Goal: Find specific page/section: Find specific page/section

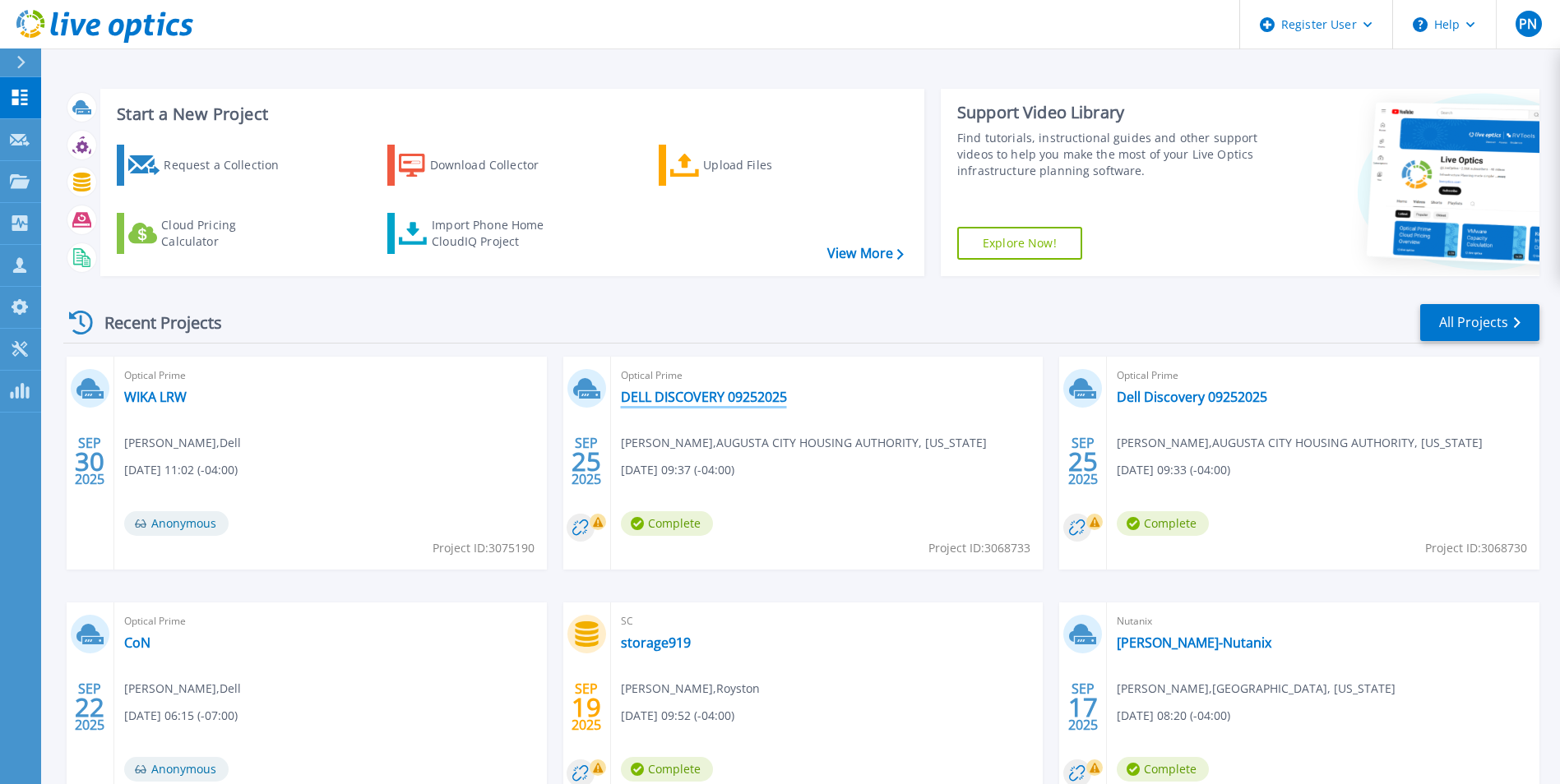
click at [756, 395] on link "DELL DISCOVERY 09252025" at bounding box center [703, 397] width 166 height 16
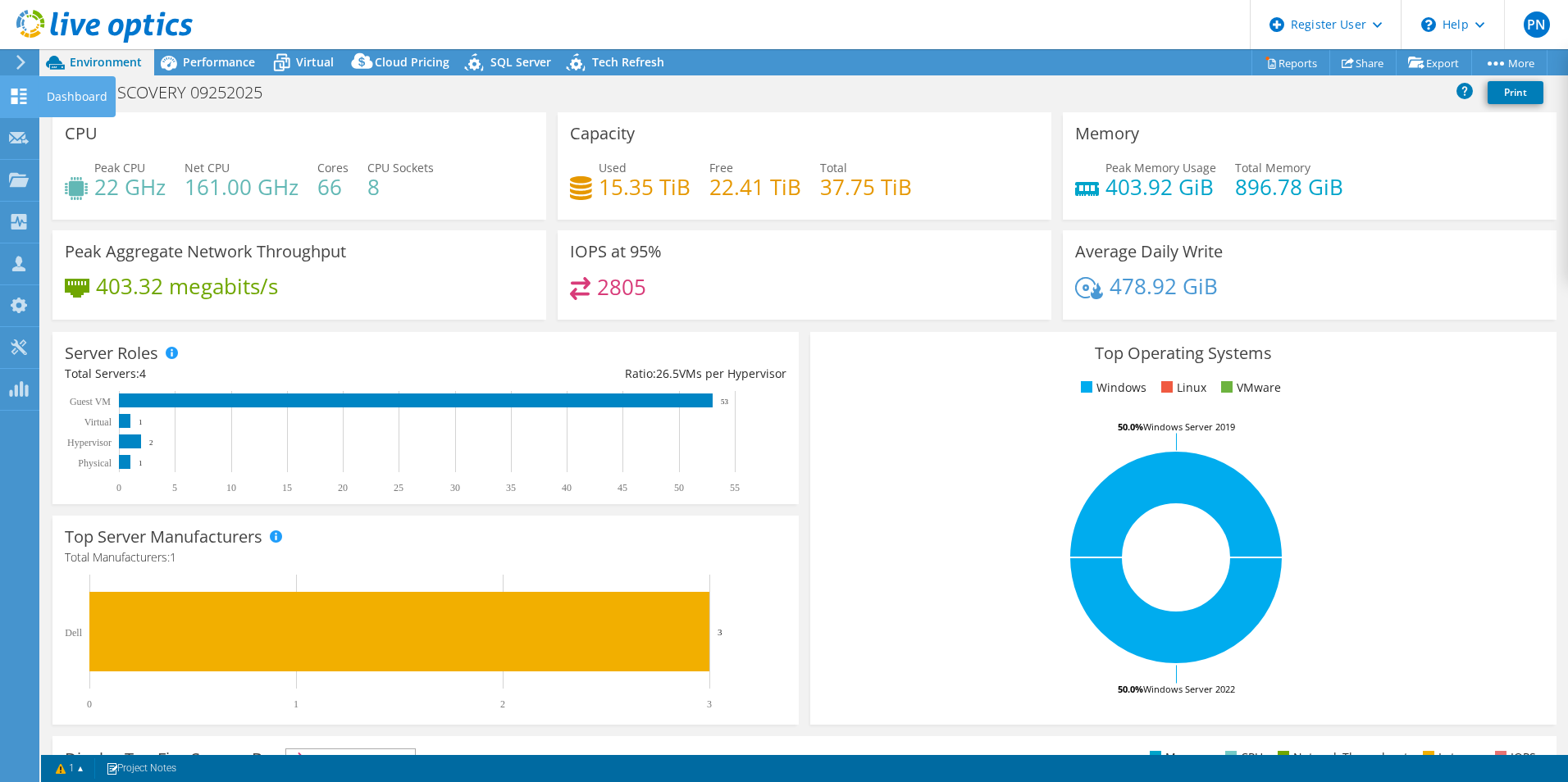
click at [25, 97] on icon at bounding box center [18, 97] width 20 height 15
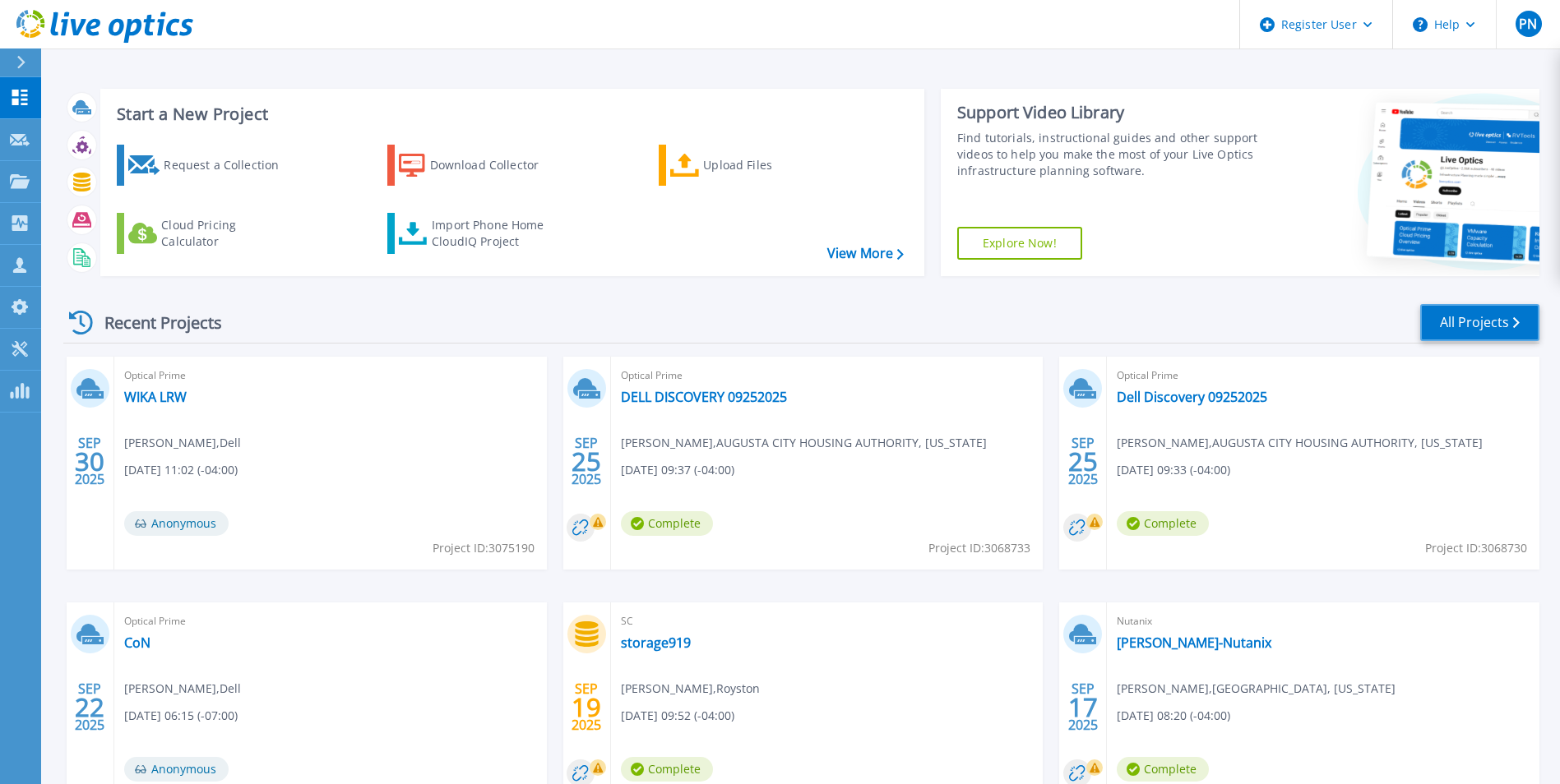
click at [1459, 316] on link "All Projects" at bounding box center [1479, 322] width 119 height 37
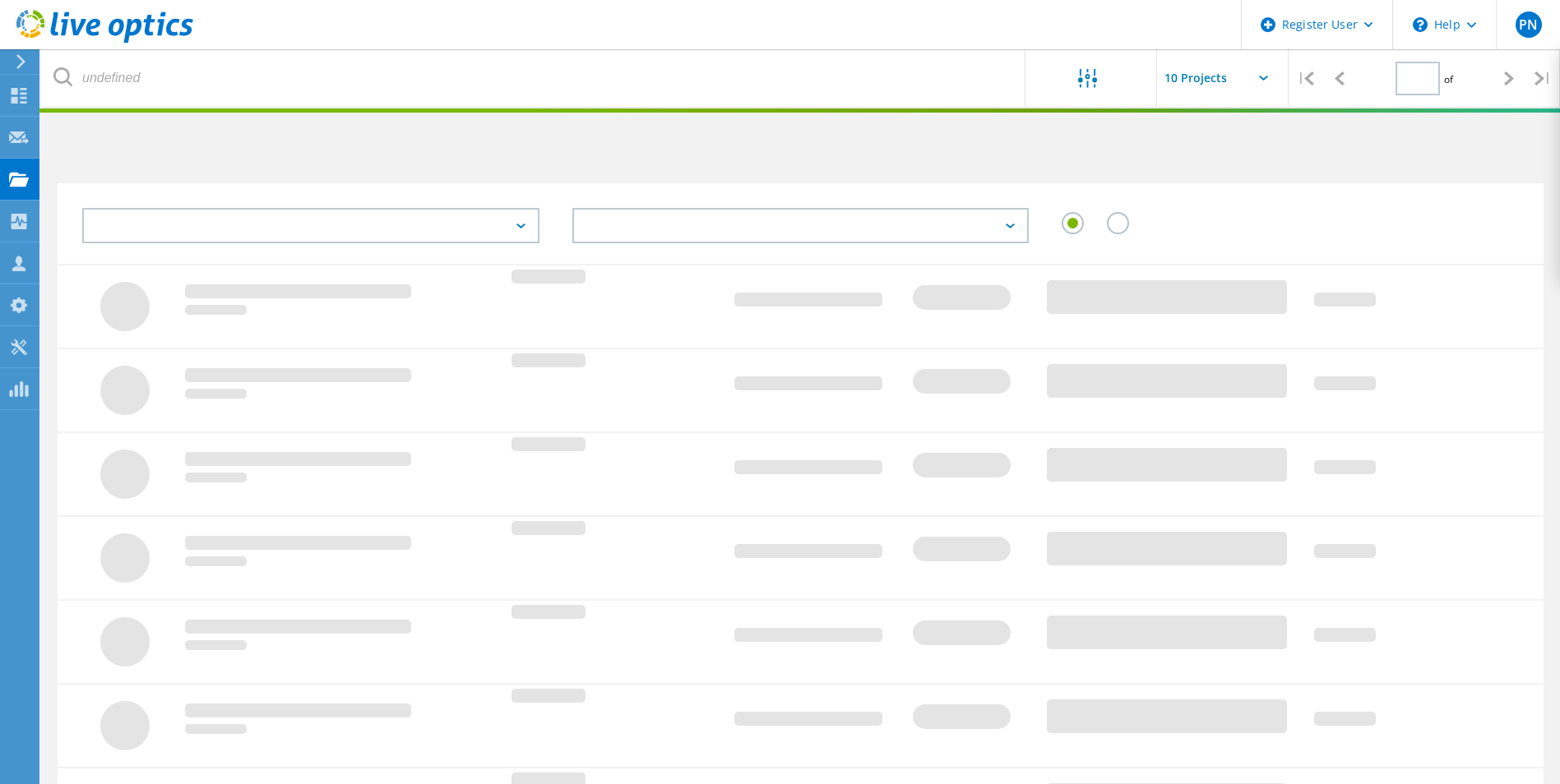
type input "1"
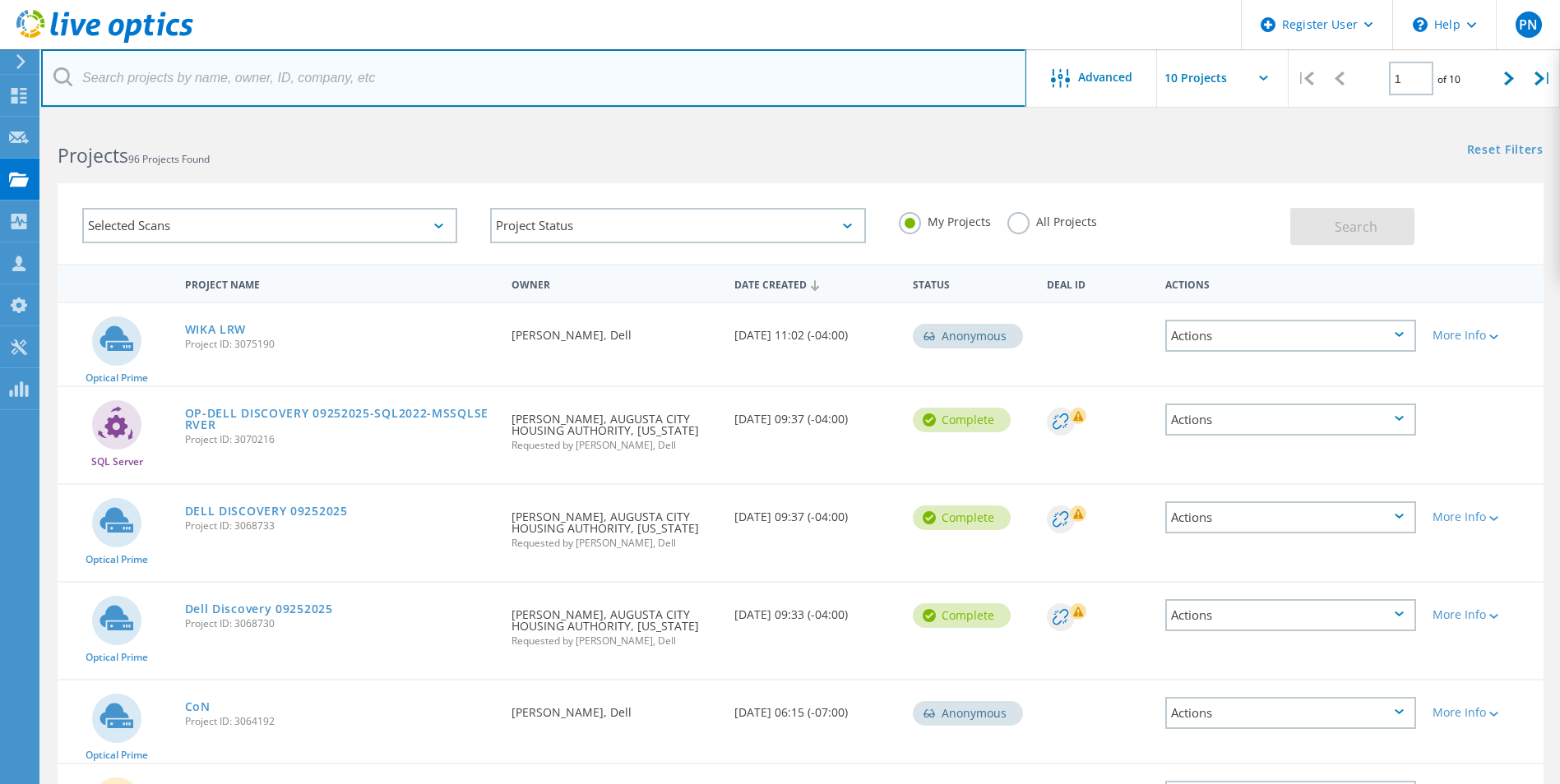
click at [271, 84] on input "text" at bounding box center [533, 78] width 985 height 58
paste input "bhaag@truett.edu"
type input "bhaag@truett.edu"
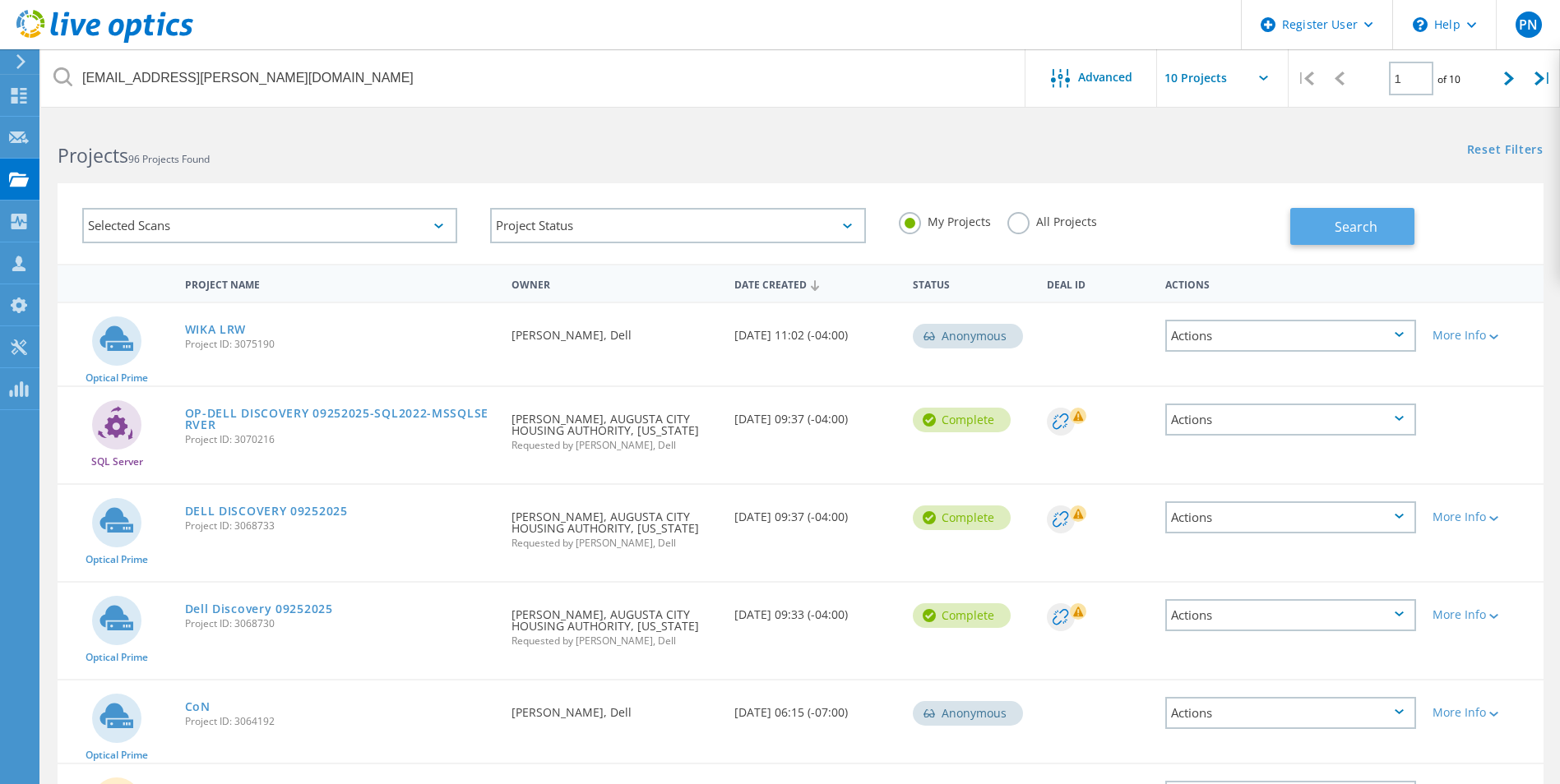
click at [1362, 219] on span "Search" at bounding box center [1356, 226] width 43 height 18
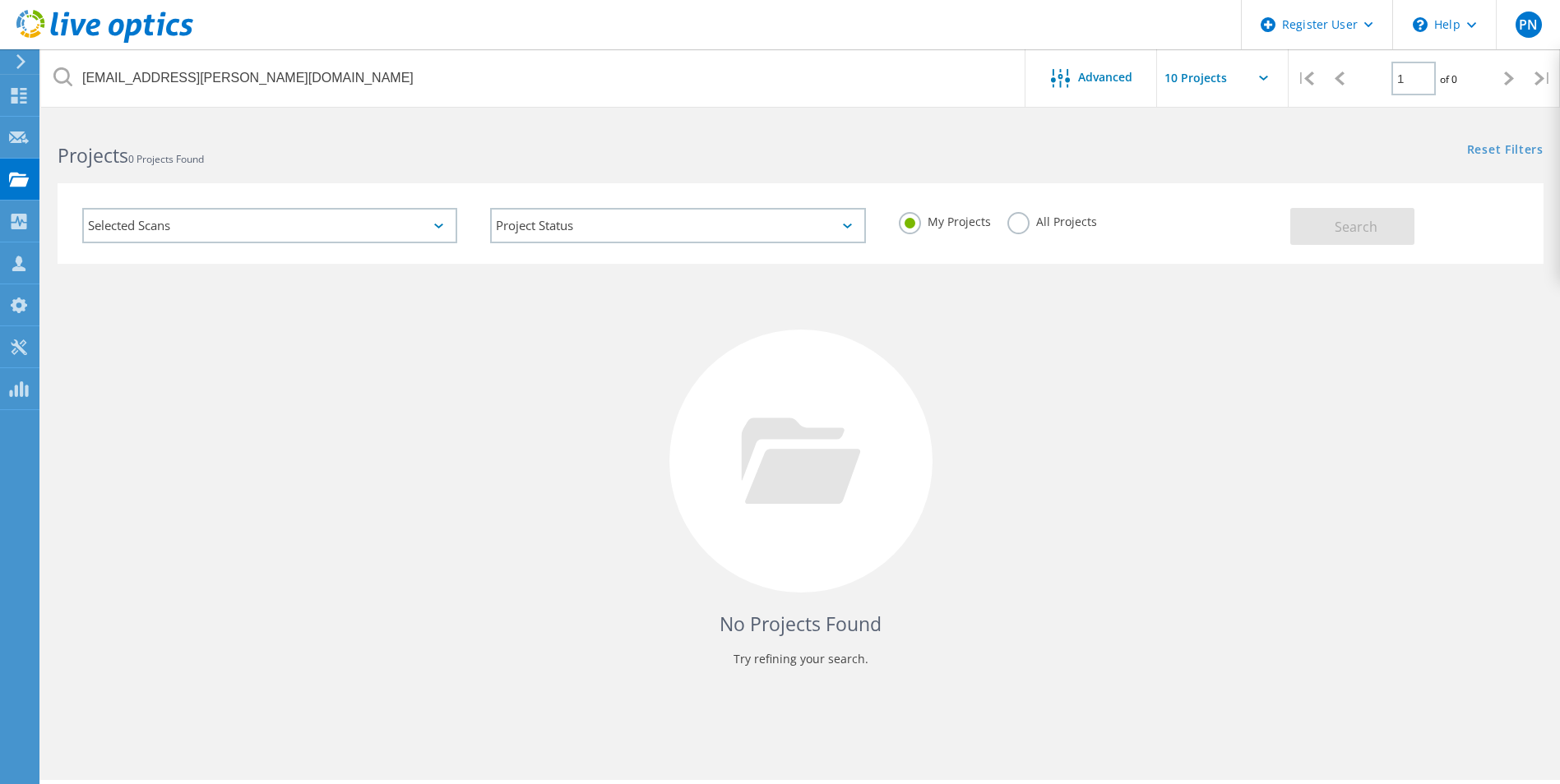
click at [1013, 216] on label "All Projects" at bounding box center [1051, 219] width 89 height 15
click at [0, 0] on input "All Projects" at bounding box center [0, 0] width 0 height 0
click at [1313, 231] on button "Search" at bounding box center [1351, 226] width 124 height 37
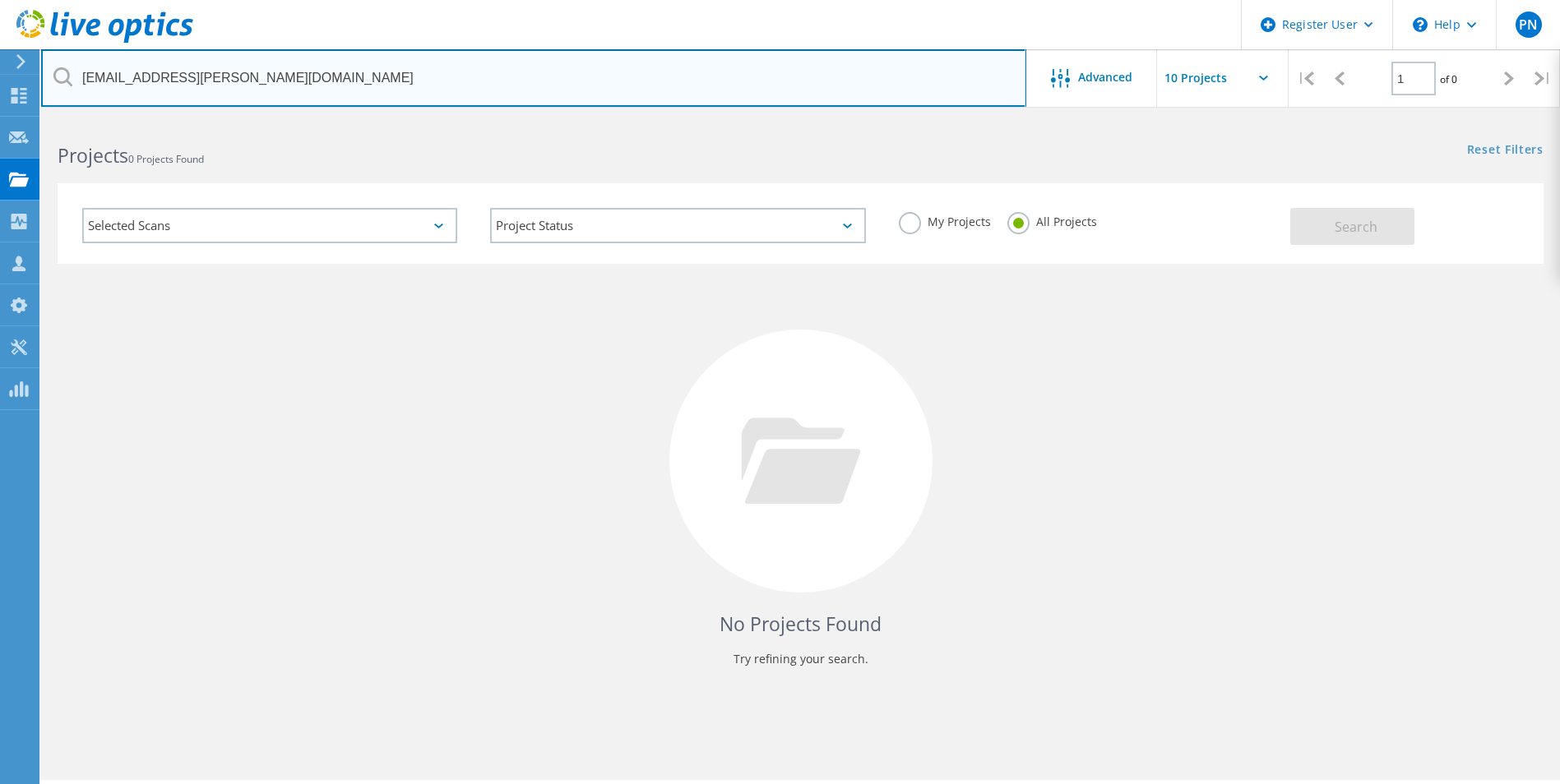
drag, startPoint x: 196, startPoint y: 92, endPoint x: 59, endPoint y: 81, distance: 137.4
click at [59, 81] on div "bhaag@truett.edu" at bounding box center [533, 78] width 984 height 58
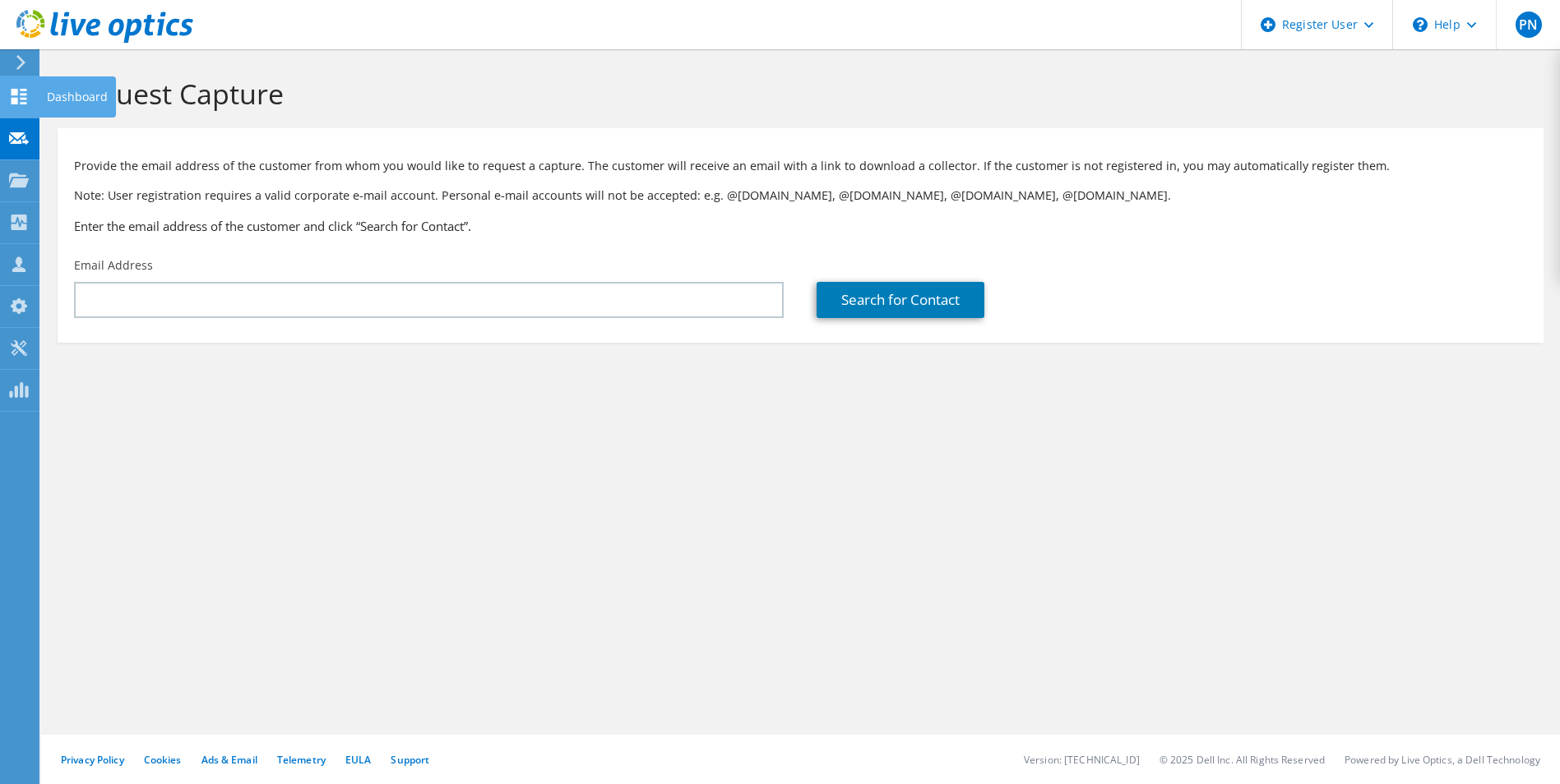
click at [20, 102] on use at bounding box center [19, 97] width 15 height 15
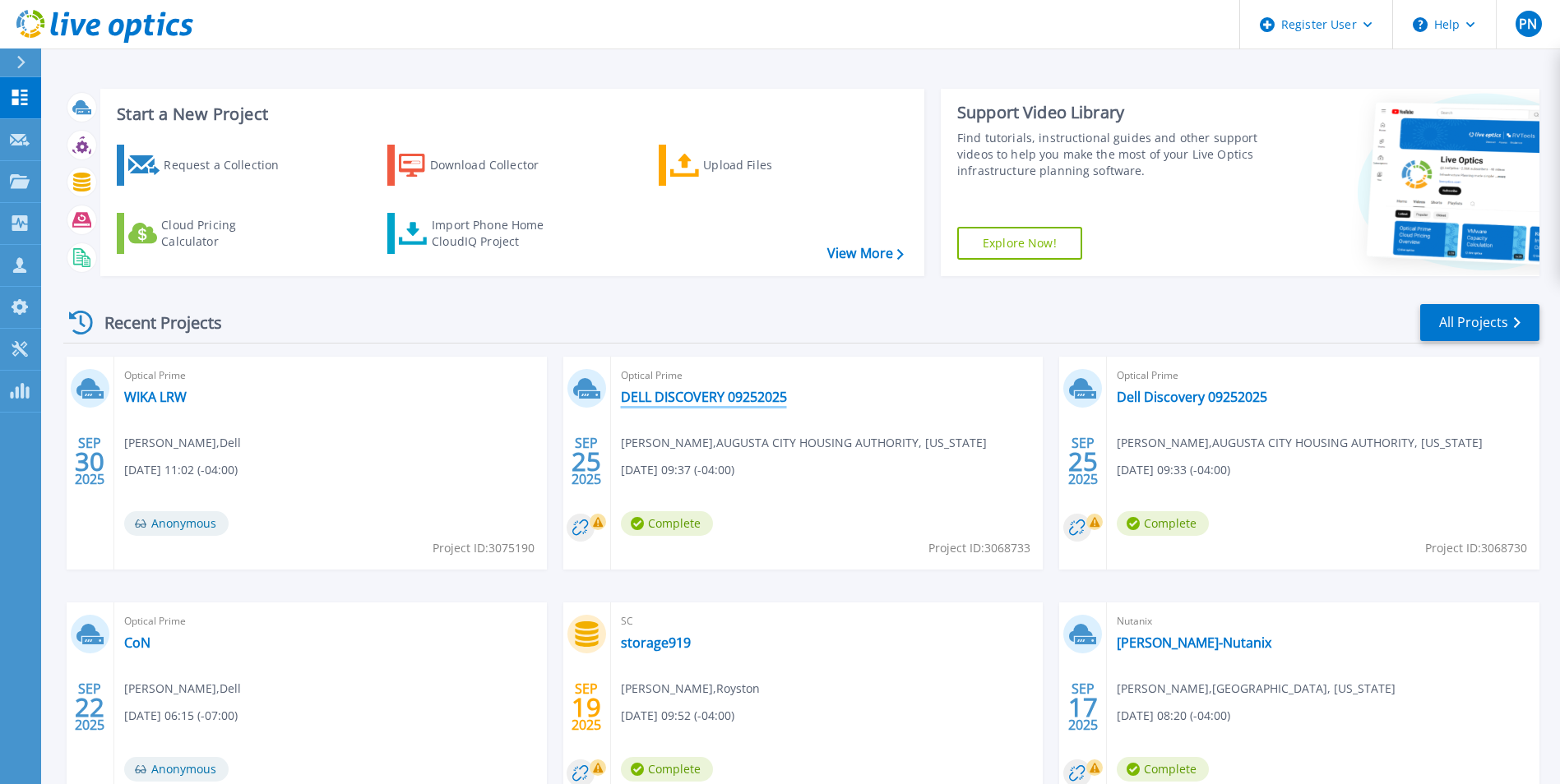
click at [677, 391] on link "DELL DISCOVERY 09252025" at bounding box center [703, 397] width 166 height 16
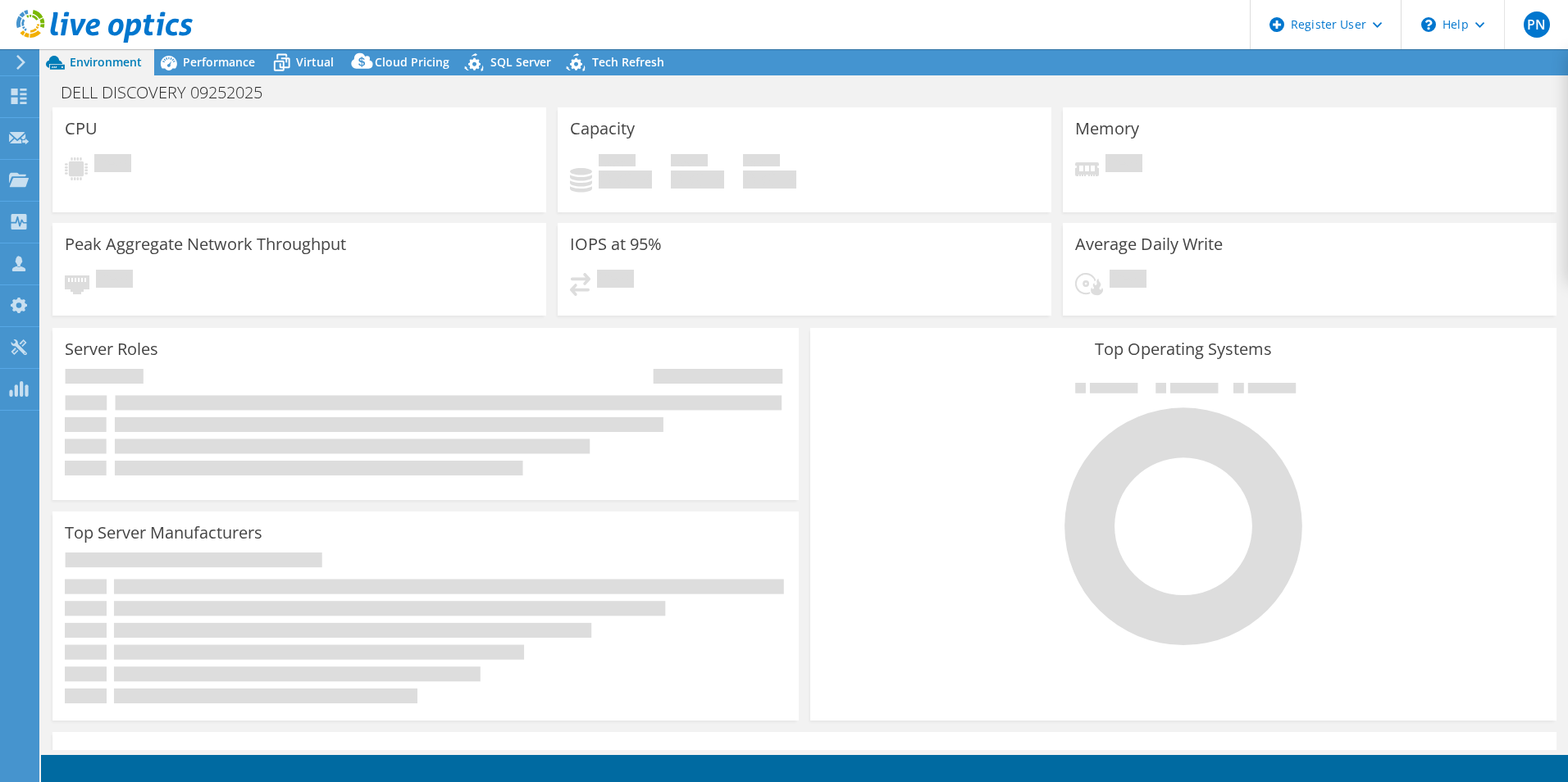
select select "USD"
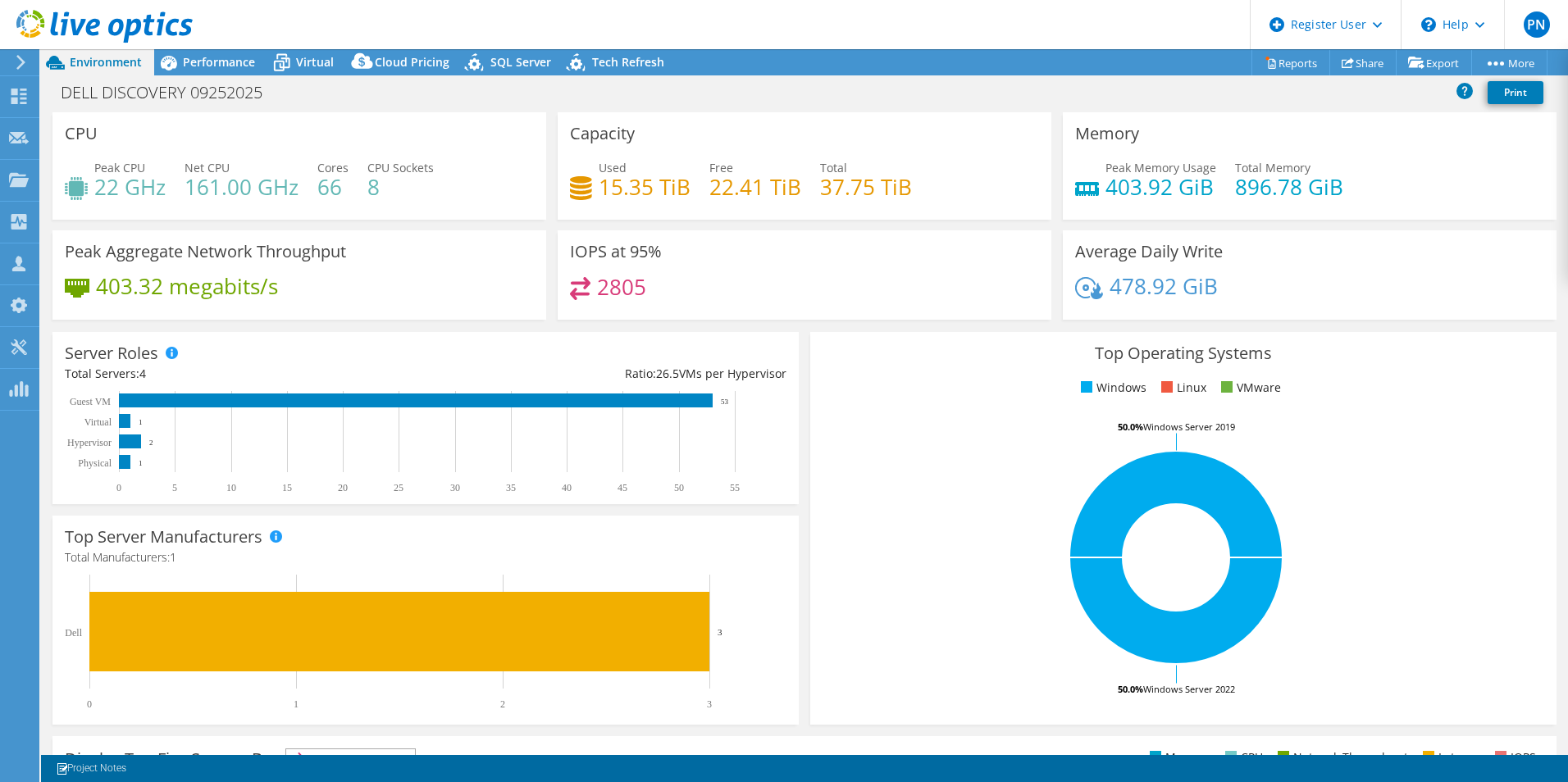
click at [926, 259] on div "IOPS at 95% 2805" at bounding box center [804, 274] width 493 height 89
